Goal: Task Accomplishment & Management: Manage account settings

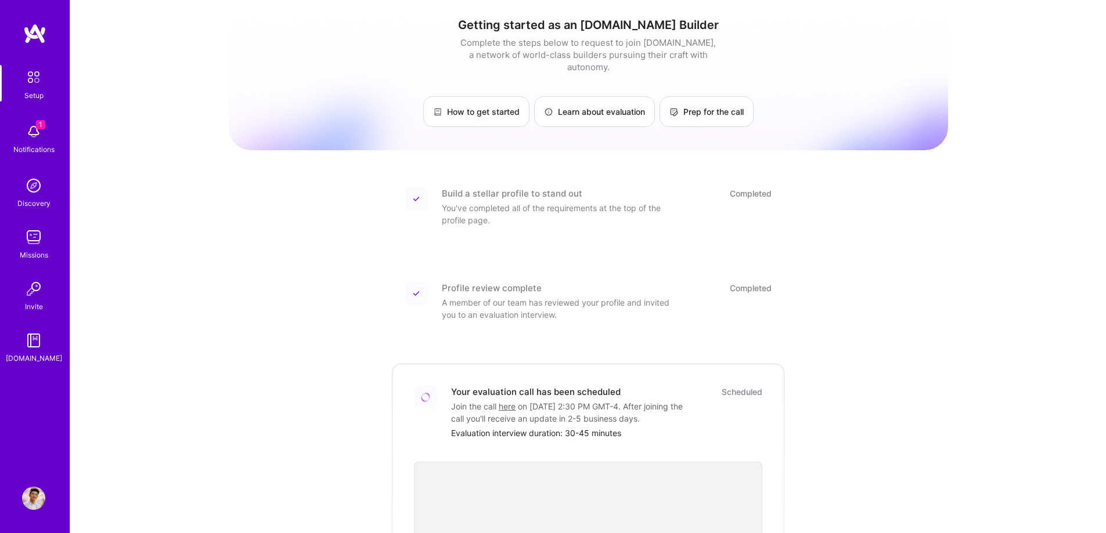
click at [31, 503] on img at bounding box center [33, 498] width 23 height 23
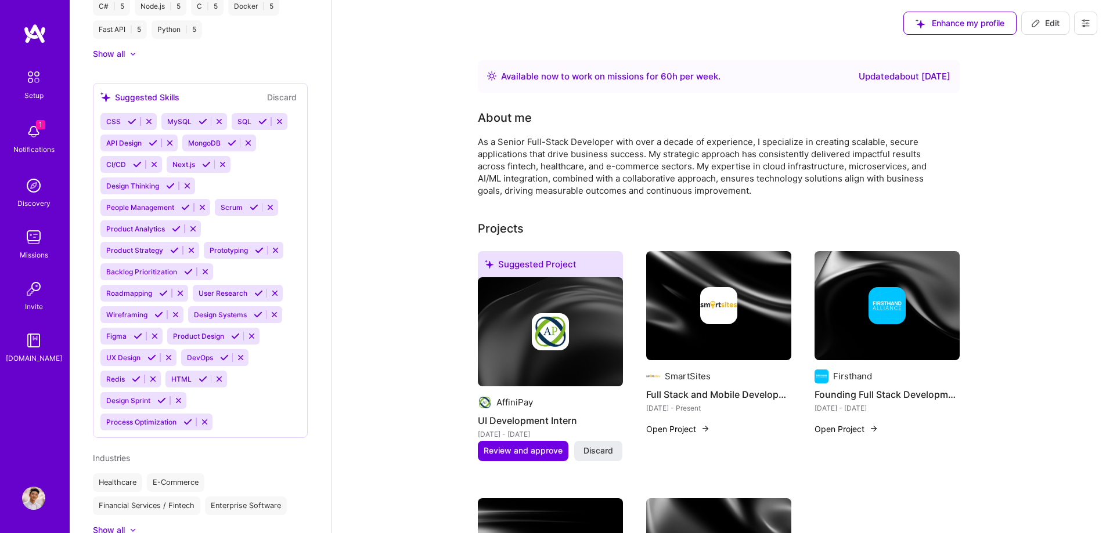
scroll to position [1061, 0]
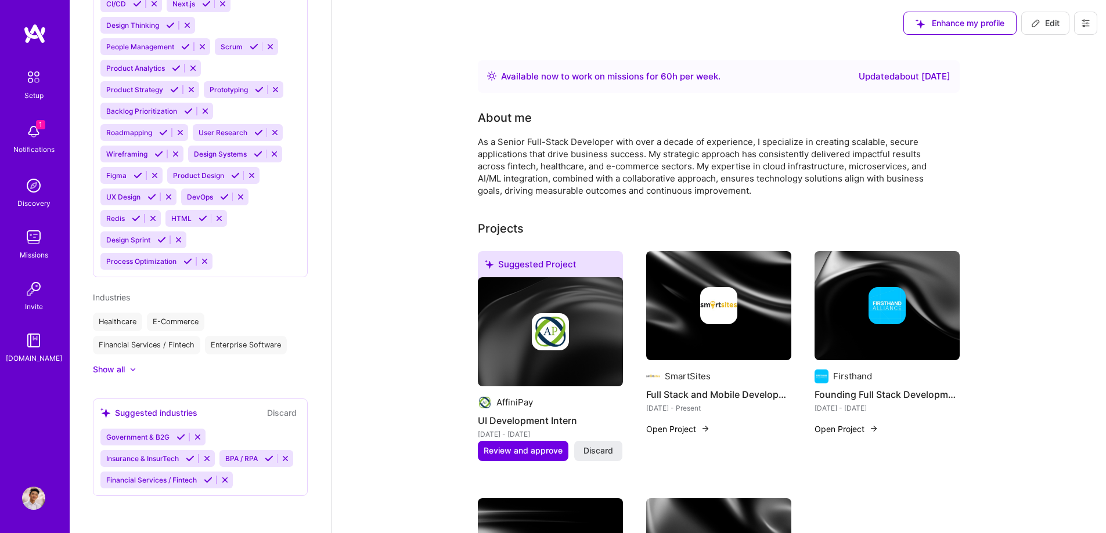
click at [1088, 20] on icon at bounding box center [1085, 23] width 9 height 9
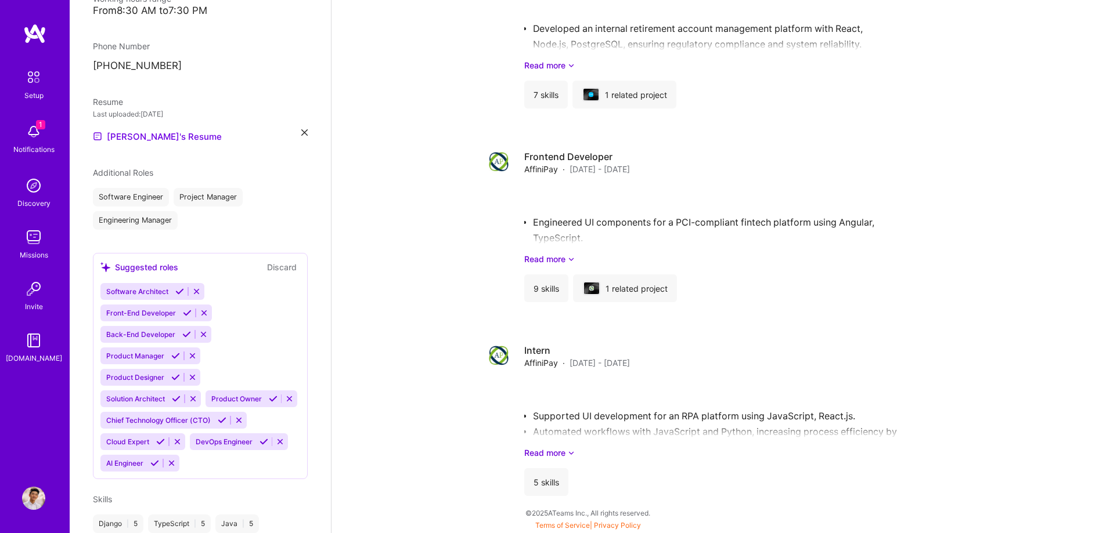
scroll to position [16, 0]
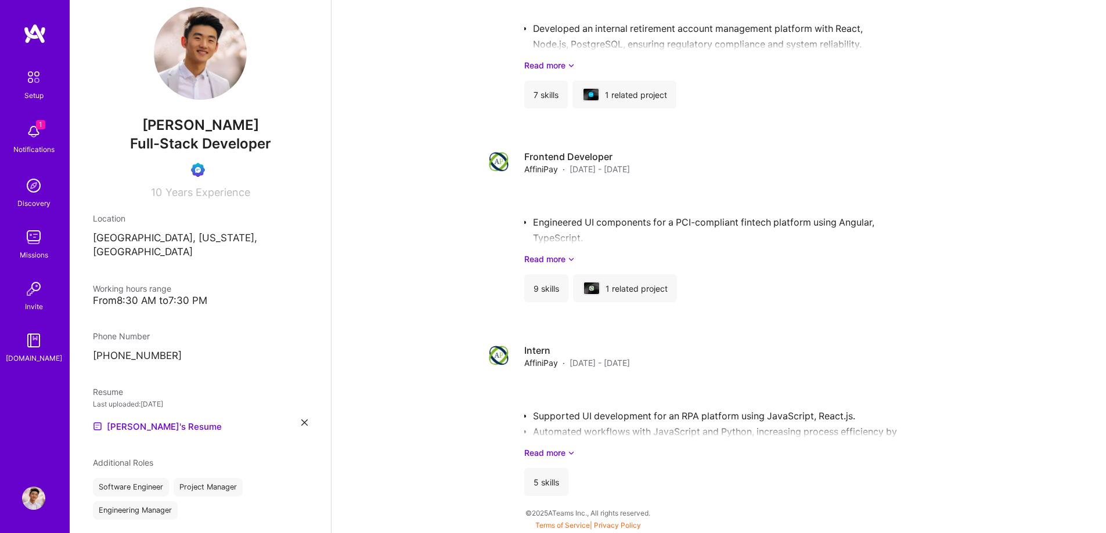
click at [175, 38] on img at bounding box center [200, 53] width 93 height 93
click at [33, 144] on div "Notifications" at bounding box center [33, 149] width 41 height 12
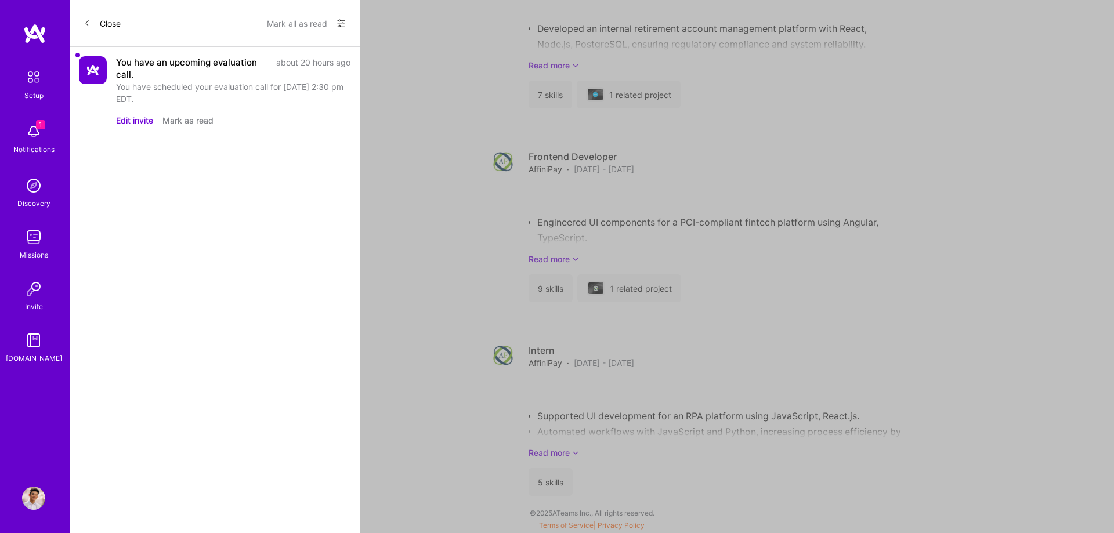
click at [128, 120] on button "Edit invite" at bounding box center [134, 120] width 37 height 12
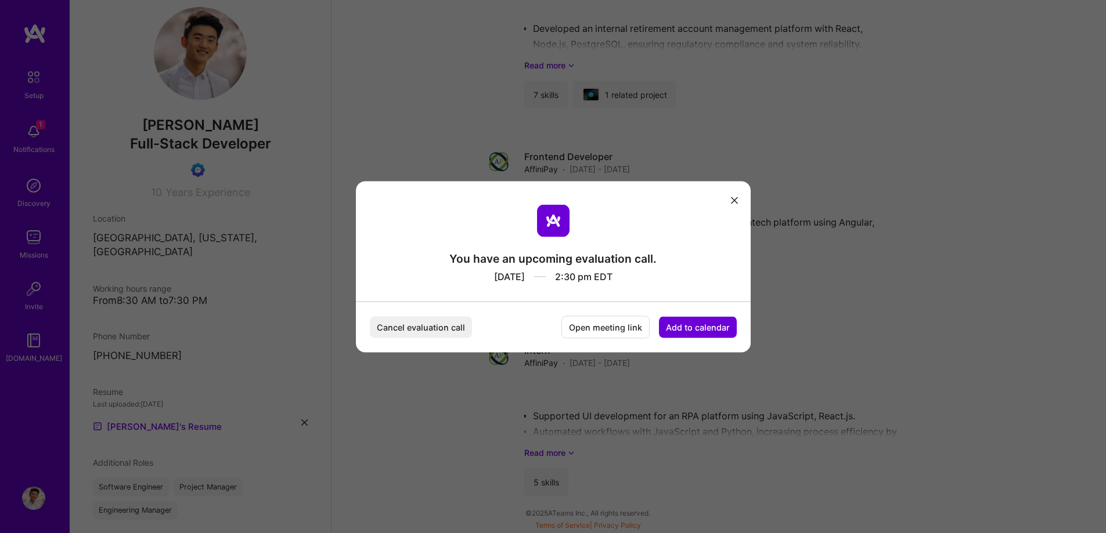
click at [737, 201] on icon "modal" at bounding box center [734, 200] width 7 height 7
